Goal: Transaction & Acquisition: Purchase product/service

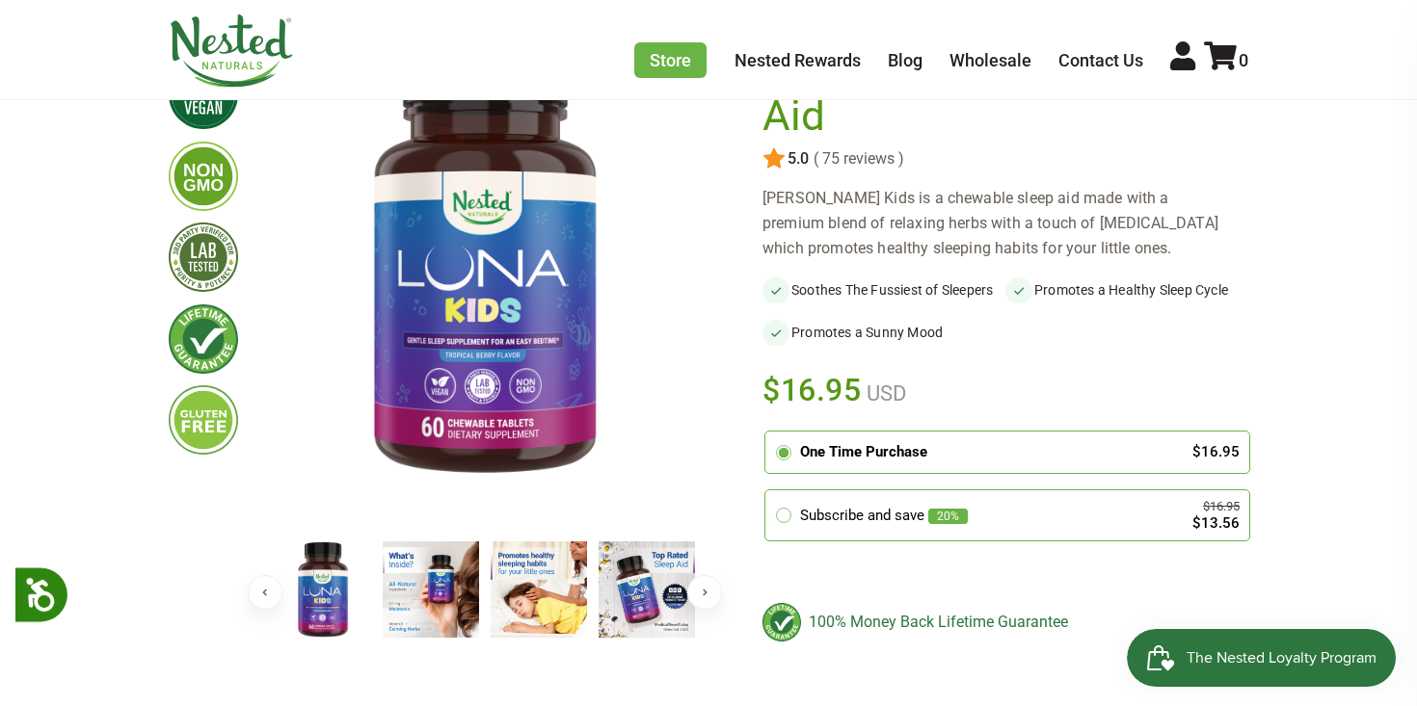
click at [424, 607] on img at bounding box center [431, 590] width 96 height 96
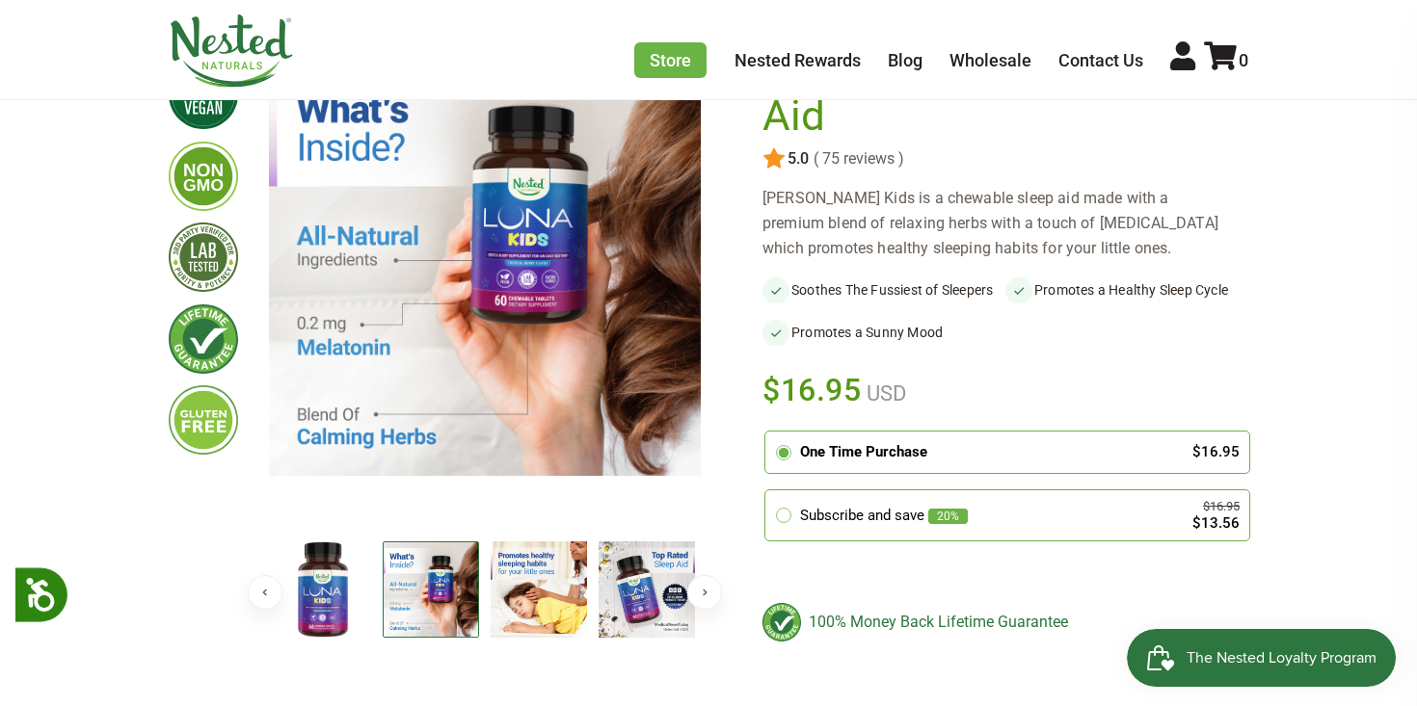
click at [524, 607] on img at bounding box center [539, 590] width 96 height 96
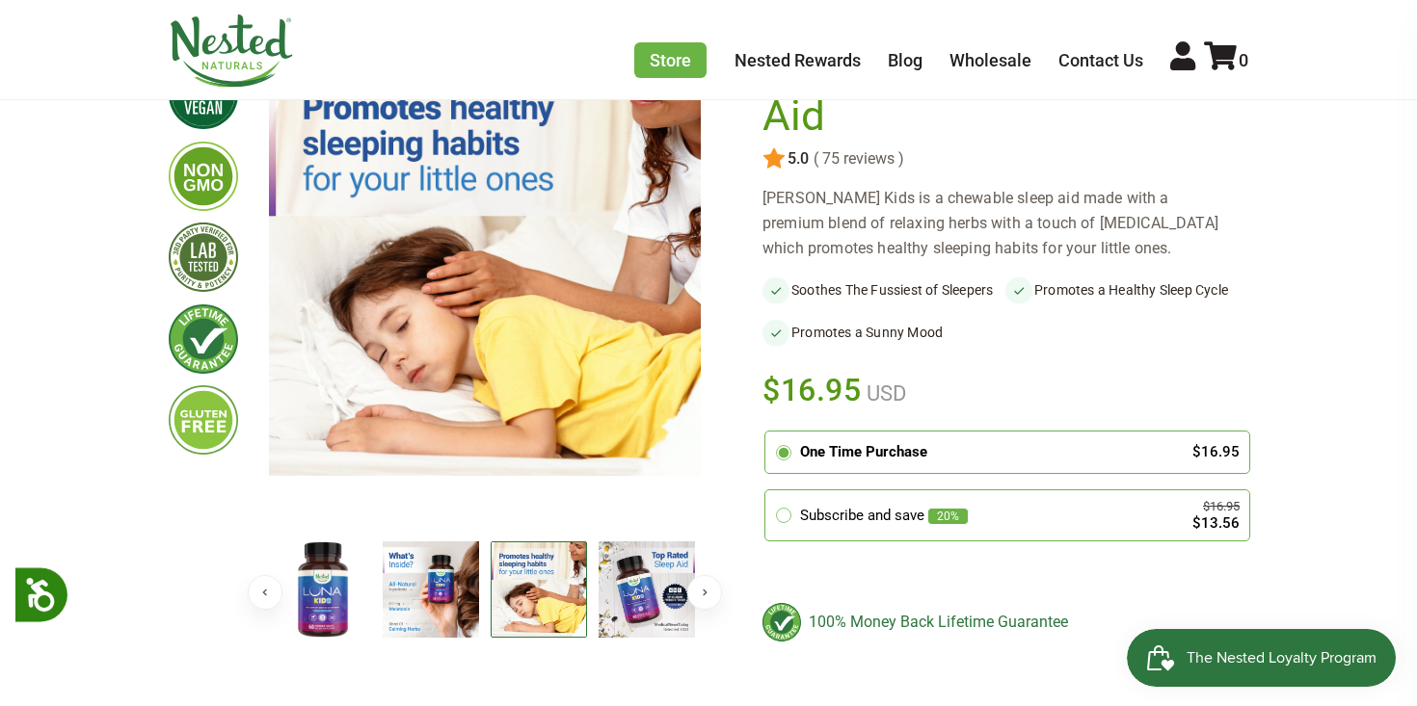
click at [639, 570] on img at bounding box center [646, 590] width 96 height 96
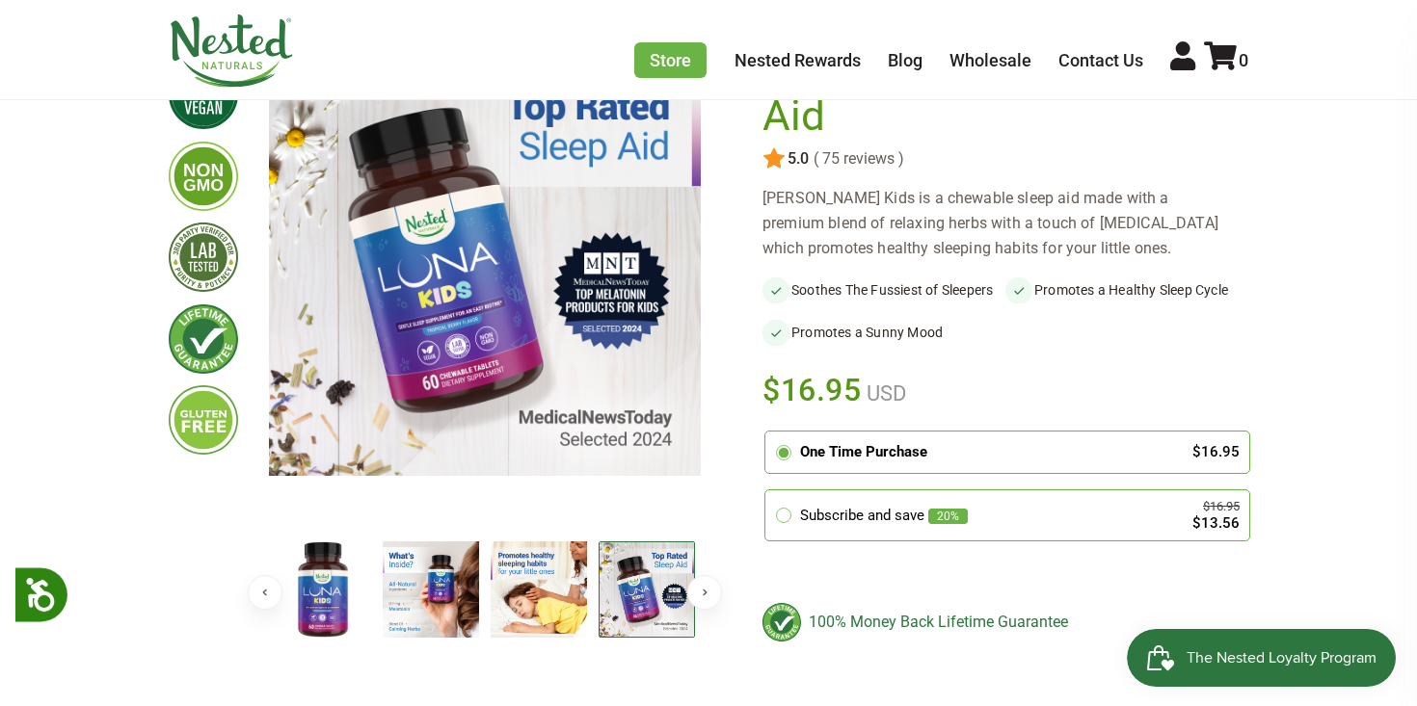
click at [676, 597] on img at bounding box center [646, 590] width 96 height 96
click at [708, 600] on button "Next" at bounding box center [704, 592] width 35 height 35
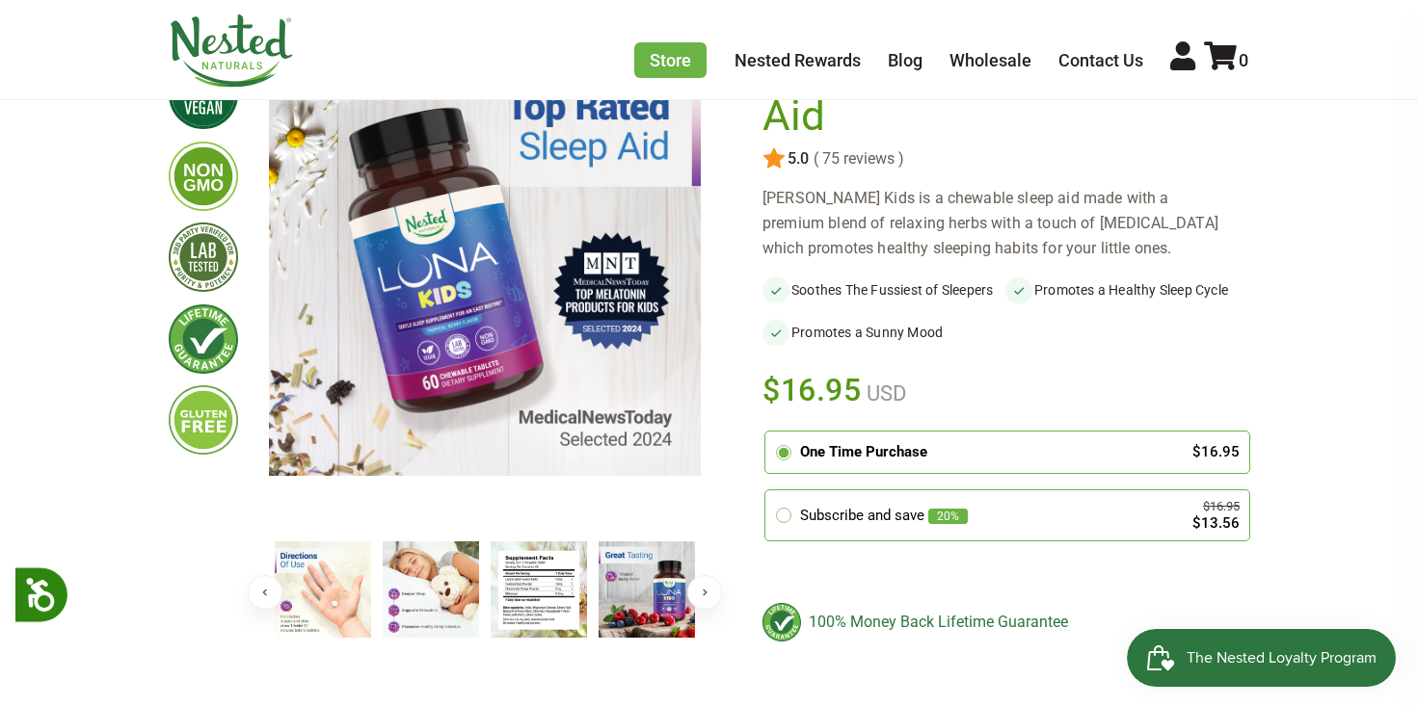
click at [514, 604] on img at bounding box center [539, 590] width 96 height 96
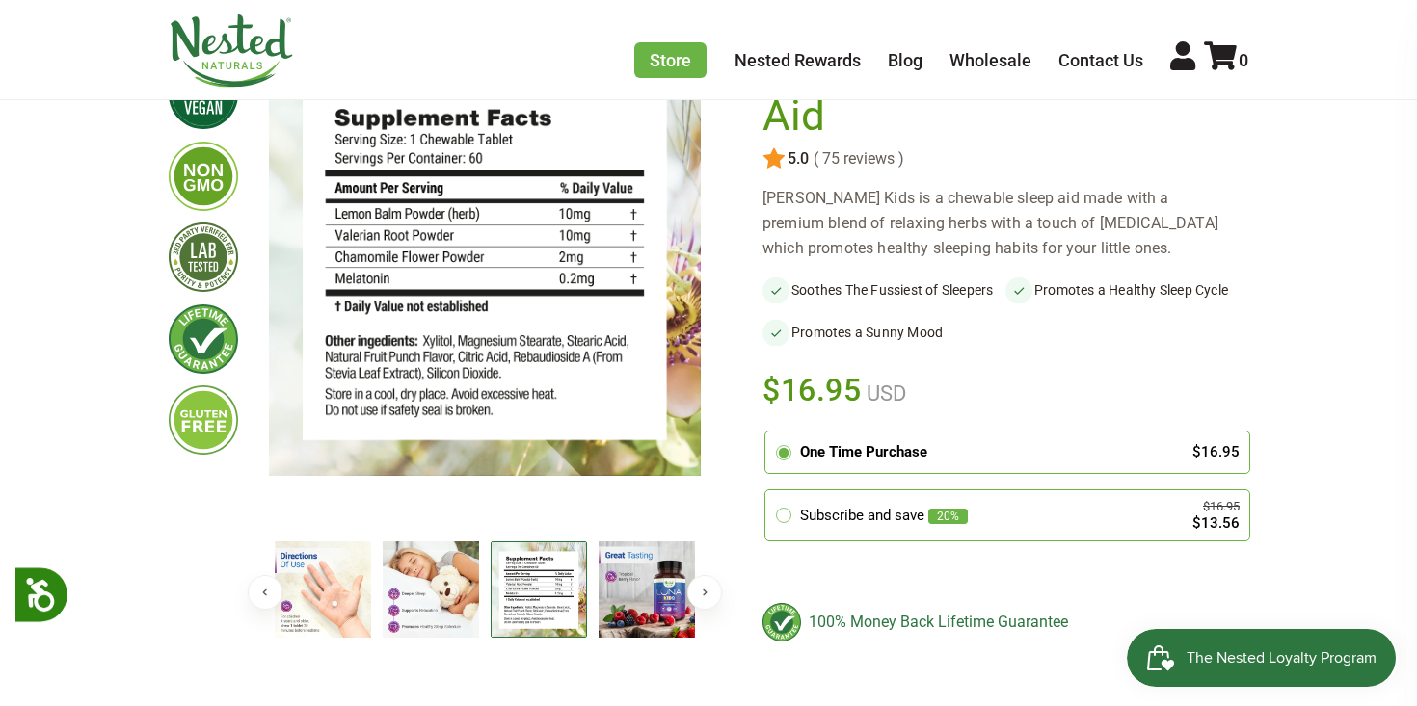
click at [535, 600] on img at bounding box center [539, 590] width 96 height 96
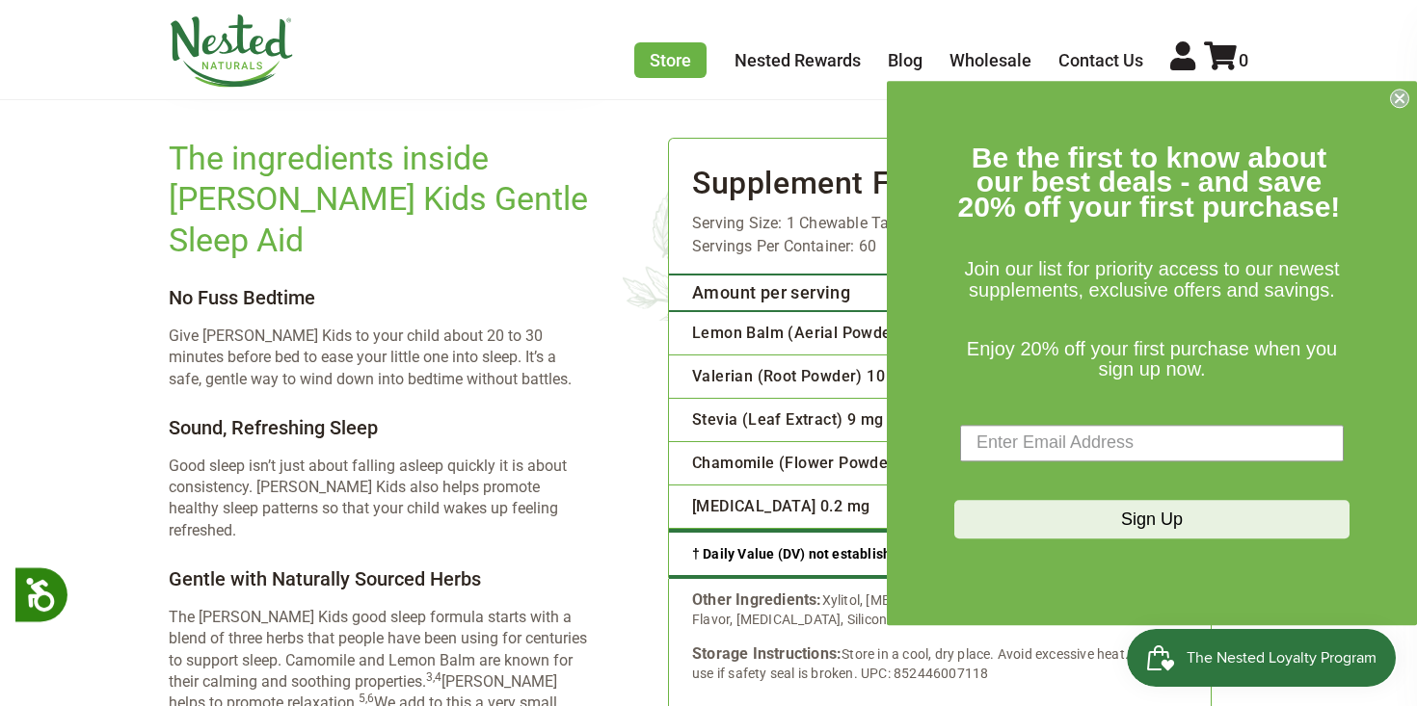
scroll to position [1608, 0]
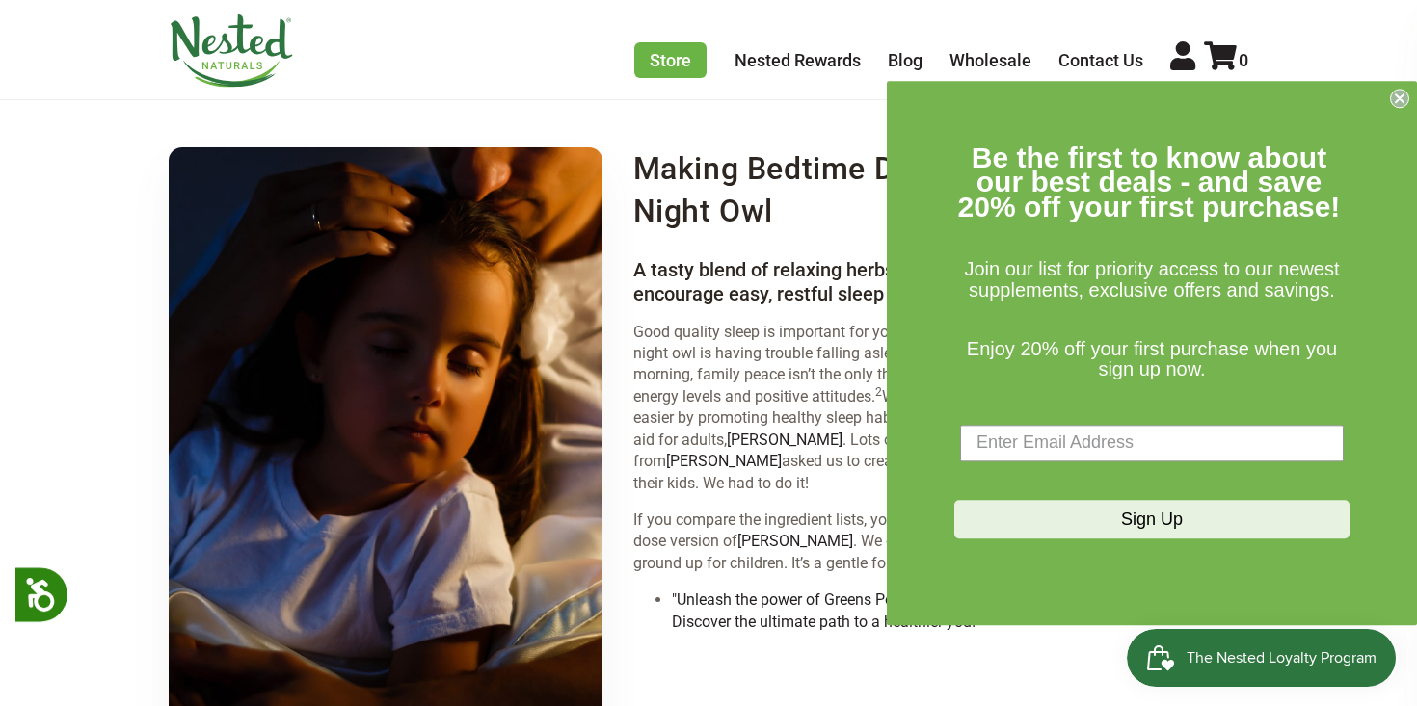
click at [1399, 103] on circle "Close dialog" at bounding box center [1400, 98] width 18 height 18
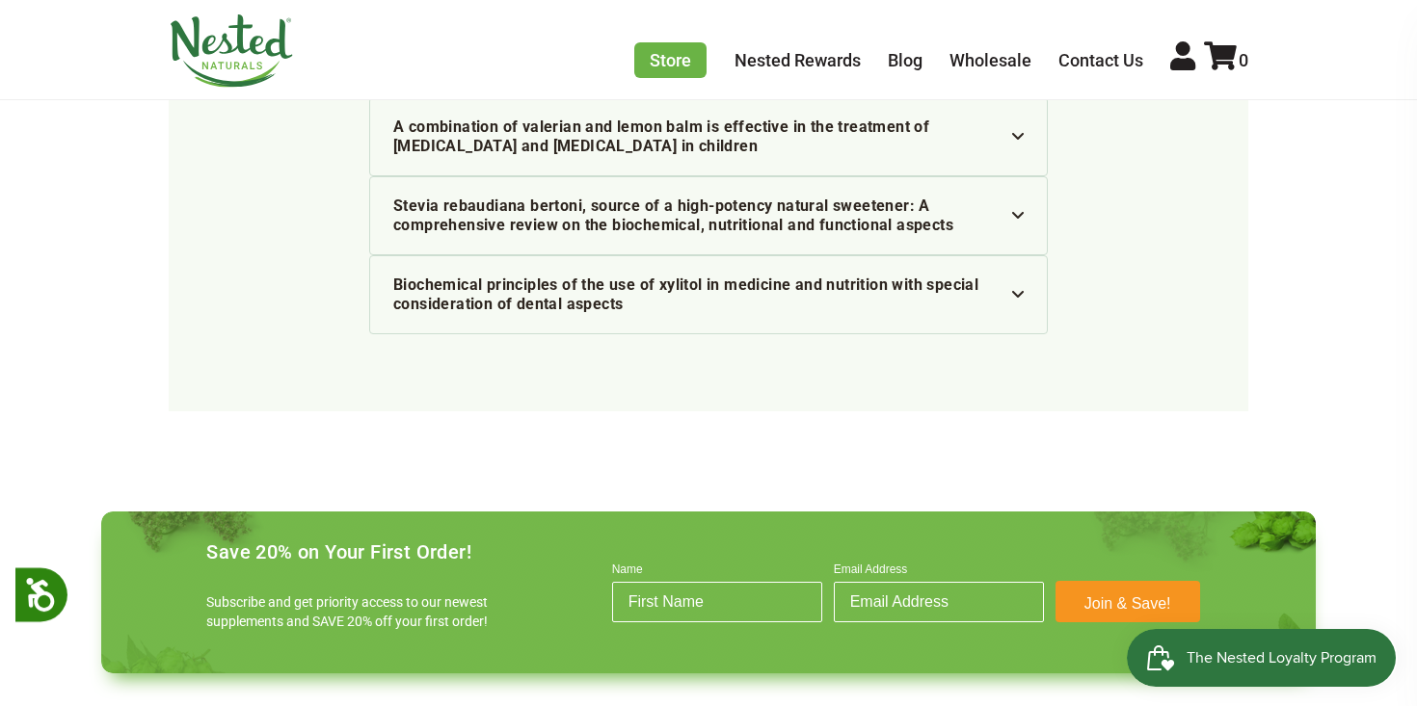
scroll to position [4787, 0]
